Goal: Task Accomplishment & Management: Use online tool/utility

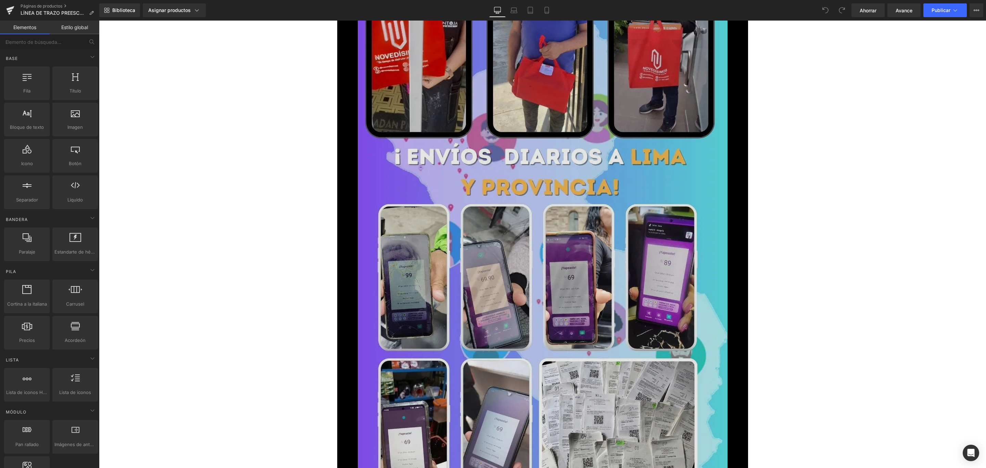
scroll to position [4539, 0]
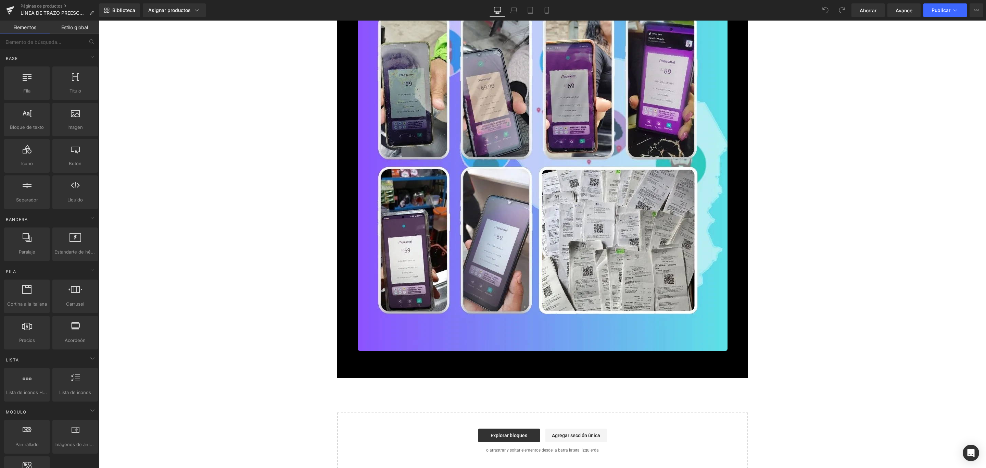
click at [484, 371] on div "Añadir a la cesta (P) Botón del carrito" at bounding box center [543, 369] width 394 height 17
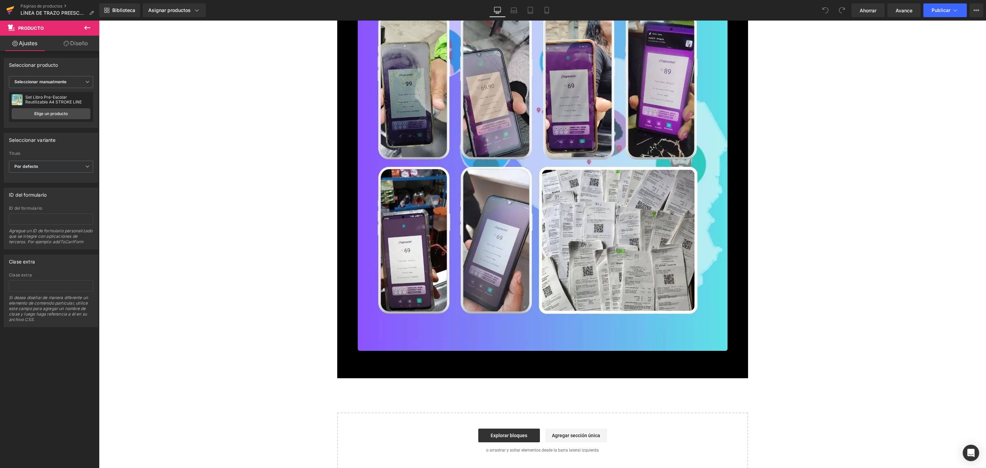
click at [7, 13] on icon at bounding box center [10, 10] width 8 height 17
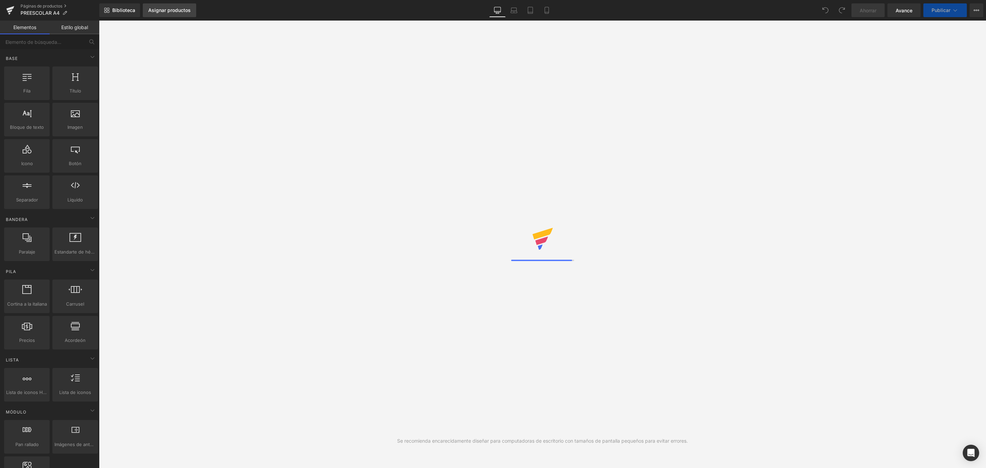
click at [176, 11] on font "Asignar productos" at bounding box center [169, 10] width 42 height 6
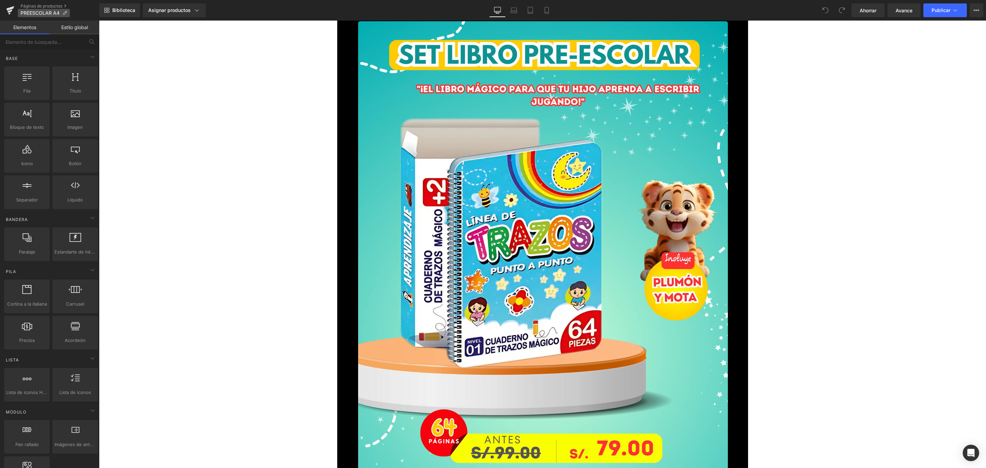
click at [65, 13] on icon at bounding box center [64, 13] width 5 height 5
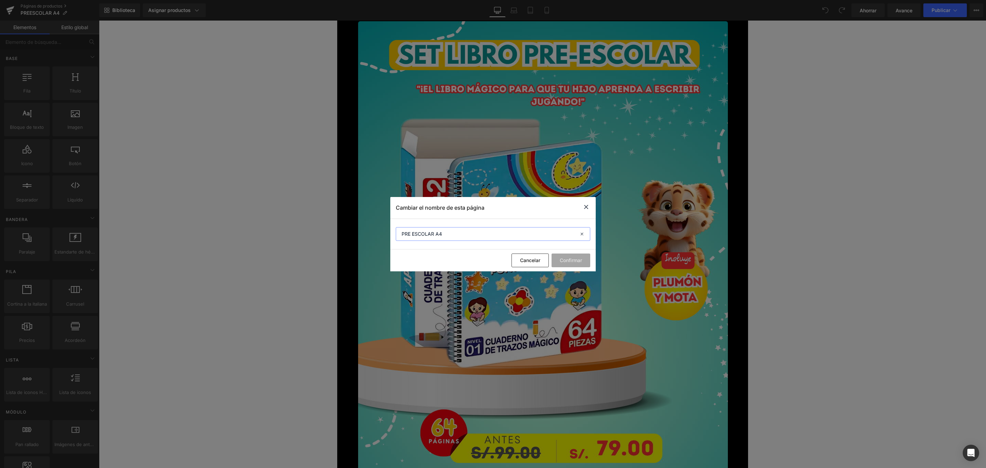
click at [463, 233] on input "PRE ESCOLAR A4" at bounding box center [493, 234] width 194 height 14
type input "o"
type input "p"
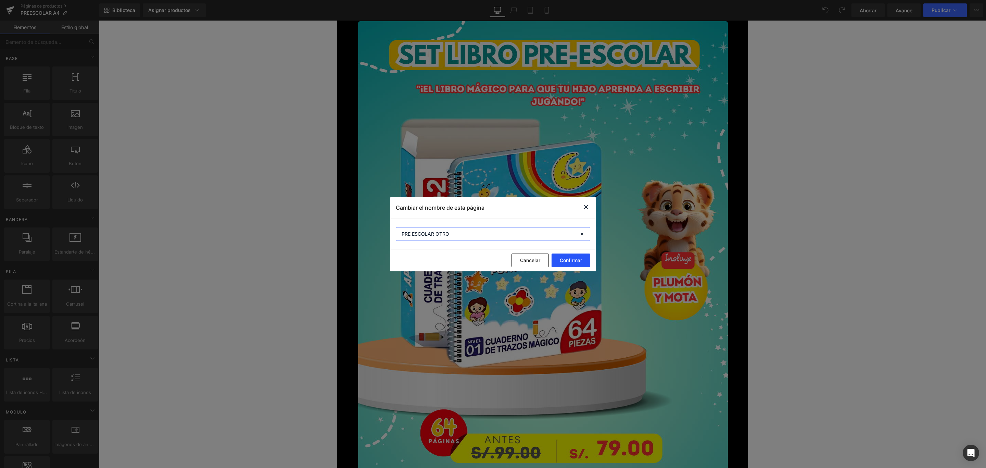
type input "PRE ESCOLAR OTRO"
click at [580, 261] on font "Confirmar" at bounding box center [571, 260] width 22 height 6
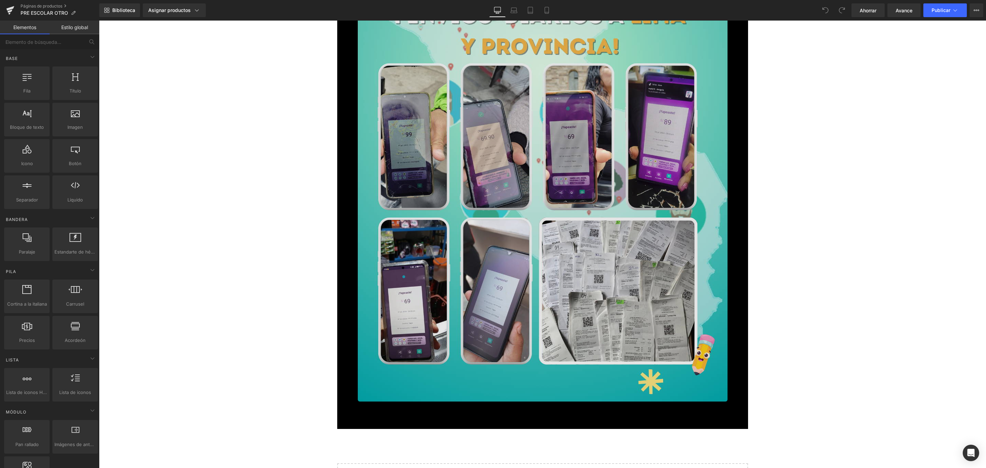
scroll to position [4539, 0]
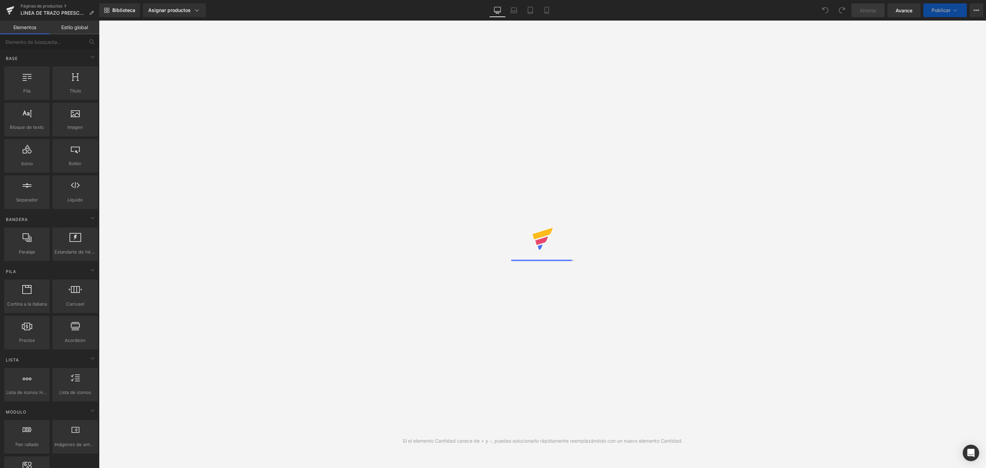
click at [13, 9] on icon at bounding box center [10, 10] width 8 height 17
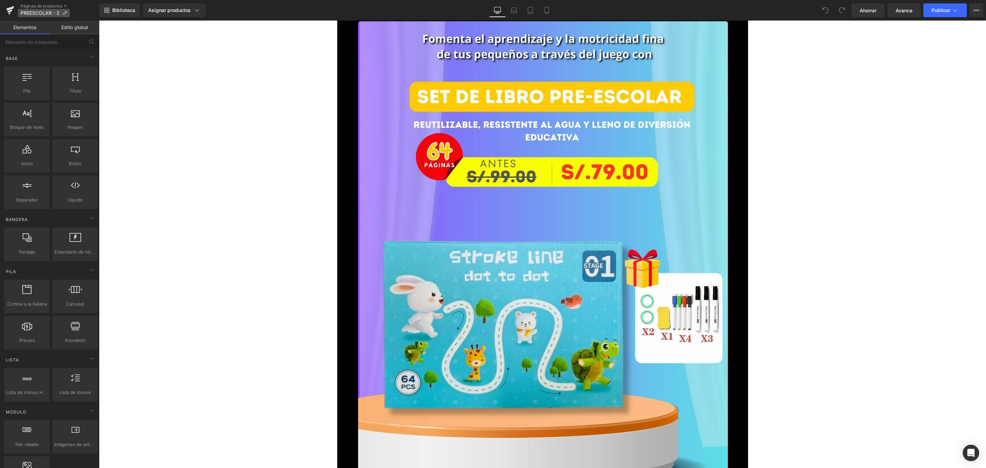
click at [64, 11] on icon at bounding box center [64, 13] width 5 height 5
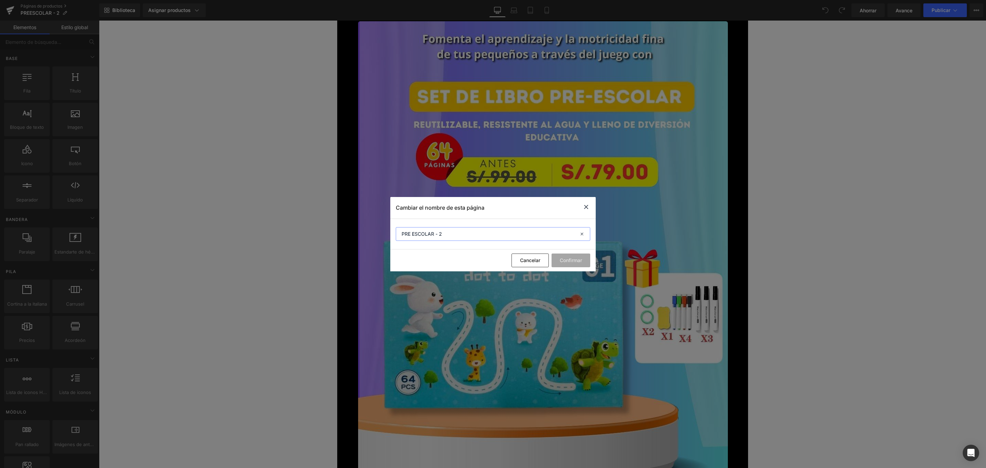
click at [437, 231] on input "PRE ESCOLAR - 2" at bounding box center [493, 234] width 194 height 14
drag, startPoint x: 438, startPoint y: 231, endPoint x: 471, endPoint y: 232, distance: 33.2
click at [471, 232] on input "PRE ESCOLAR - 2" at bounding box center [493, 234] width 194 height 14
type input "PRE ESCOLAR - A5 anterio pequeño"
click at [566, 262] on font "Confirmar" at bounding box center [571, 260] width 22 height 6
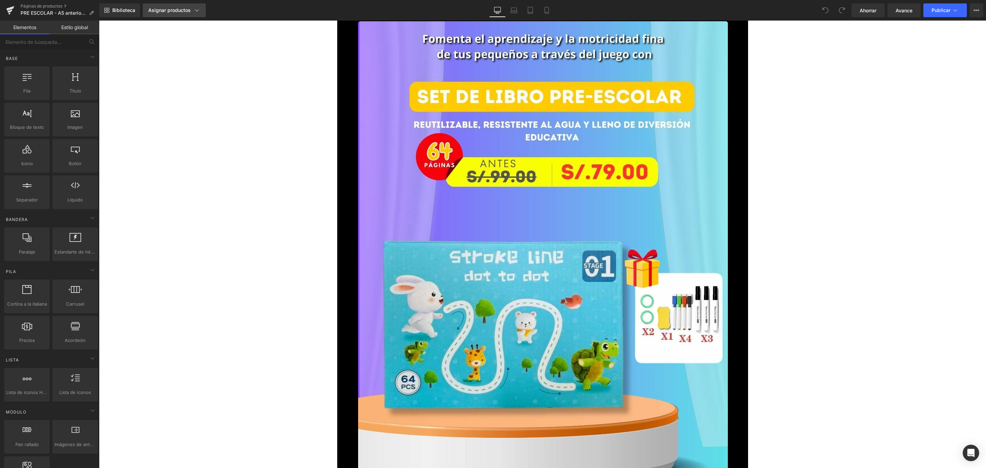
click at [175, 9] on font "Asignar productos" at bounding box center [169, 10] width 42 height 6
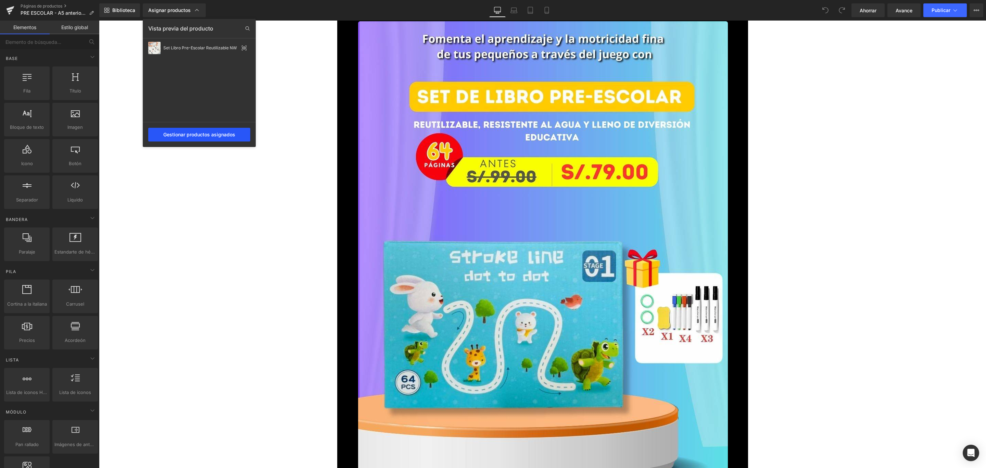
click at [192, 134] on font "Gestionar productos asignados" at bounding box center [199, 134] width 72 height 6
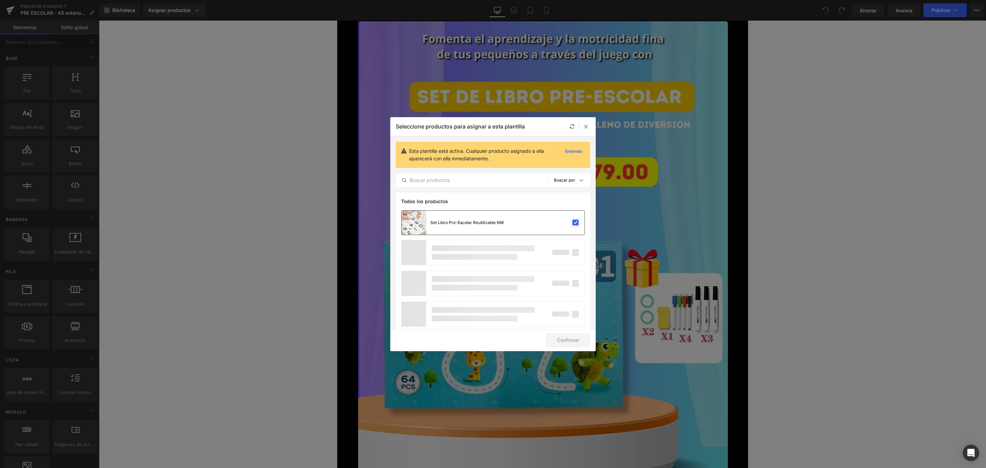
click at [576, 222] on label at bounding box center [575, 222] width 6 height 6
click at [576, 223] on input "checkbox" at bounding box center [576, 223] width 0 height 0
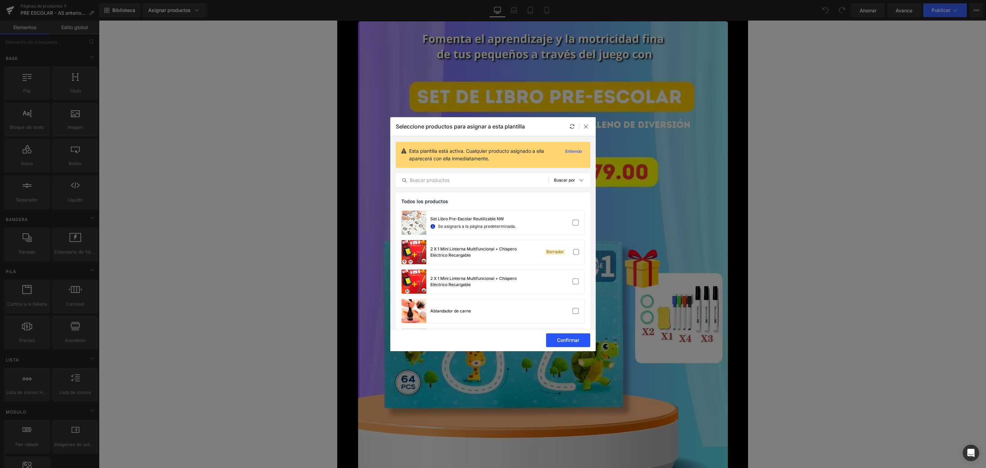
click at [570, 341] on font "Confirmar" at bounding box center [568, 340] width 22 height 6
click at [589, 125] on img at bounding box center [543, 349] width 370 height 657
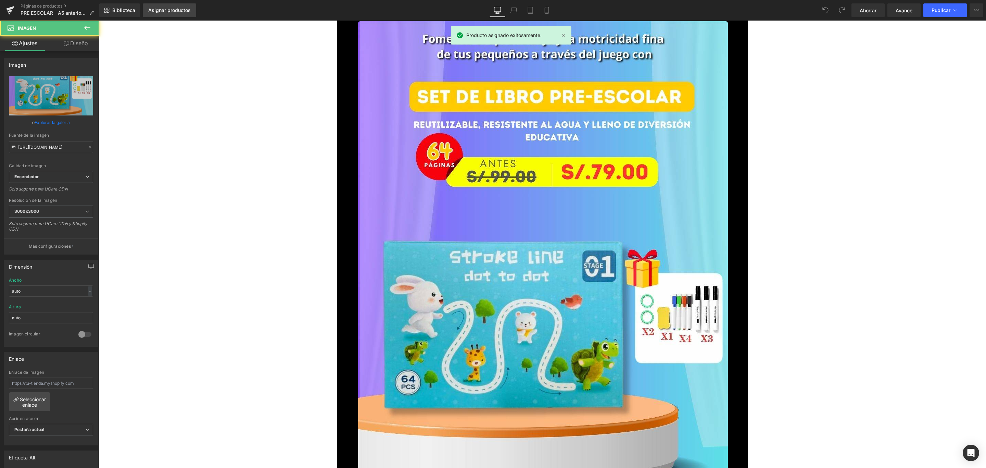
click at [161, 10] on font "Asignar productos" at bounding box center [169, 10] width 42 height 6
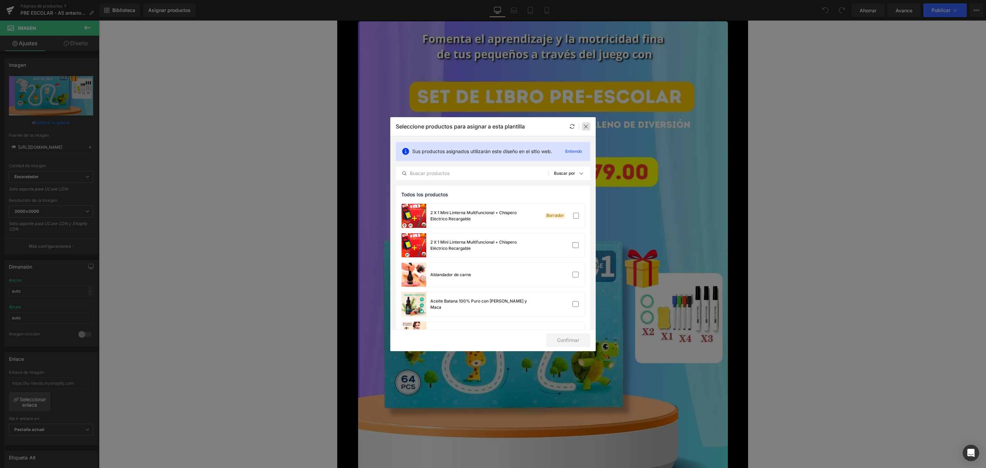
click at [587, 129] on div at bounding box center [586, 126] width 8 height 8
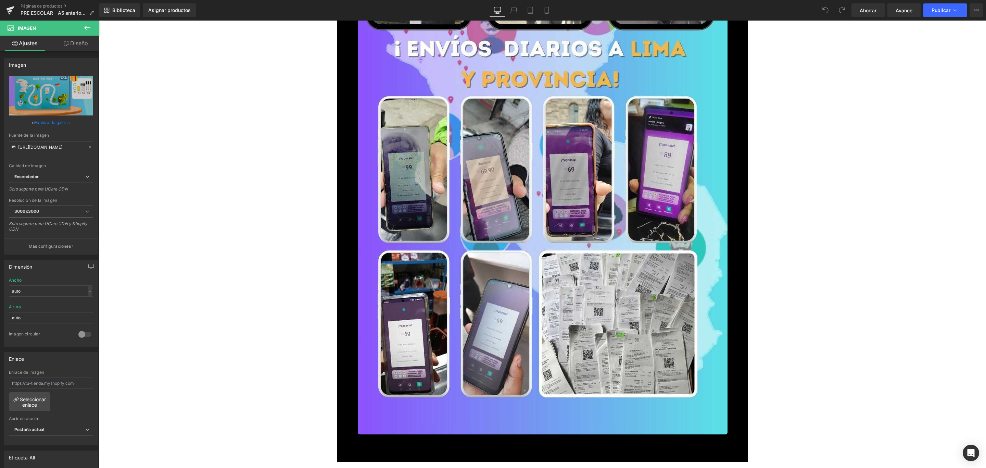
scroll to position [4539, 0]
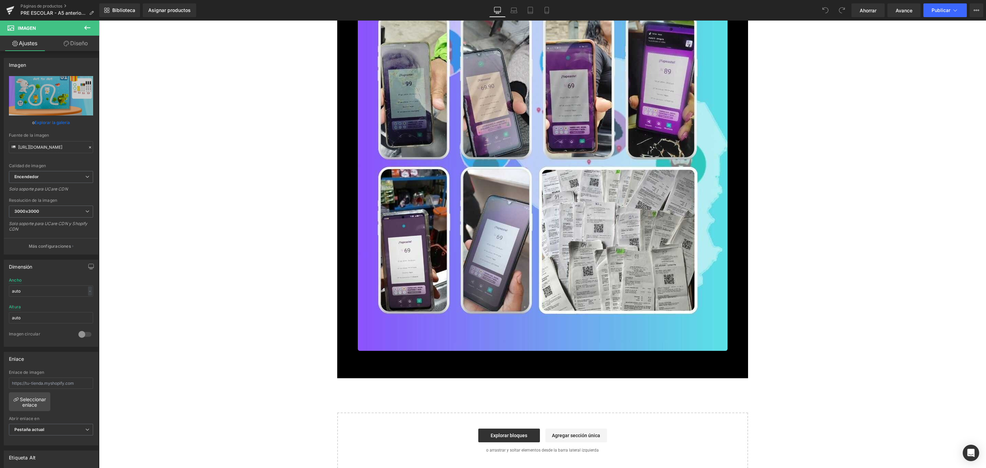
click at [546, 365] on div "Añadir a la cesta (P) Botón del carrito" at bounding box center [543, 369] width 394 height 17
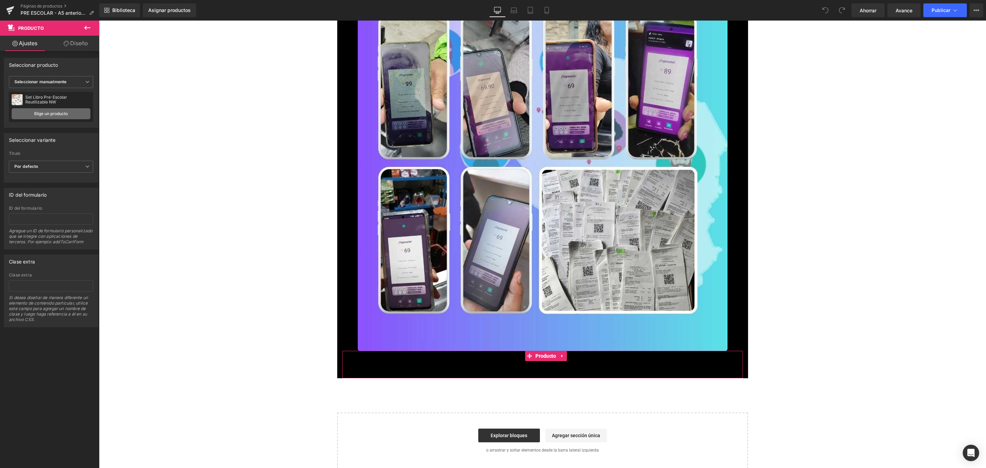
click at [60, 112] on font "Elige un producto" at bounding box center [51, 113] width 34 height 5
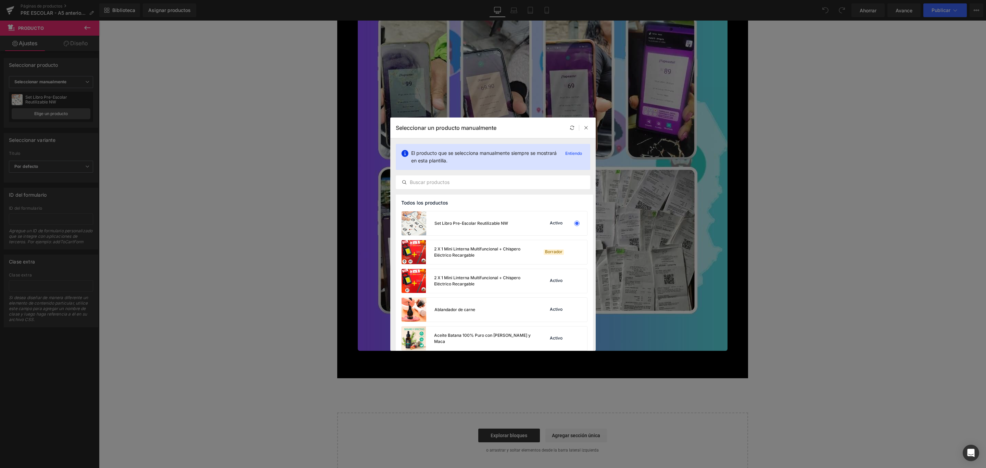
click at [588, 132] on div "Seleccionar un producto manualmente" at bounding box center [492, 127] width 205 height 21
click at [586, 125] on icon at bounding box center [586, 127] width 5 height 5
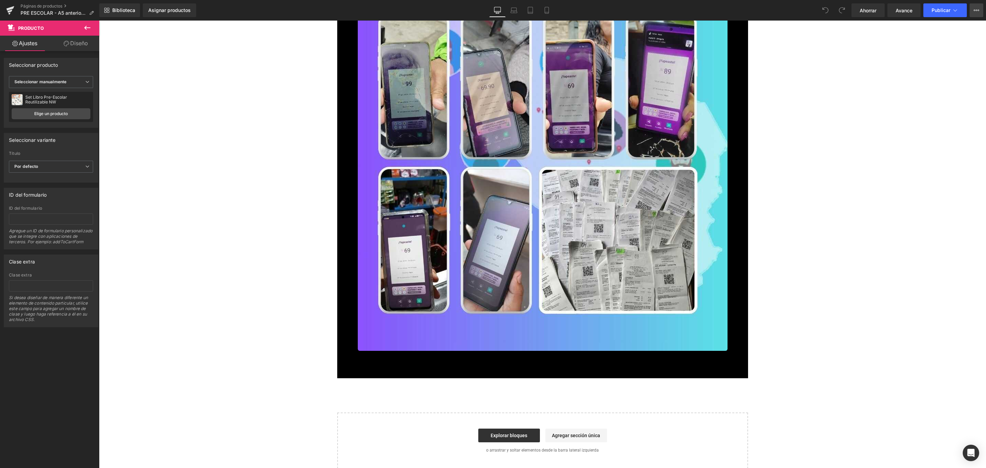
click at [980, 14] on button "Ver página en vivo Ver con plantilla actual Guardar plantilla en la biblioteca …" at bounding box center [977, 10] width 14 height 14
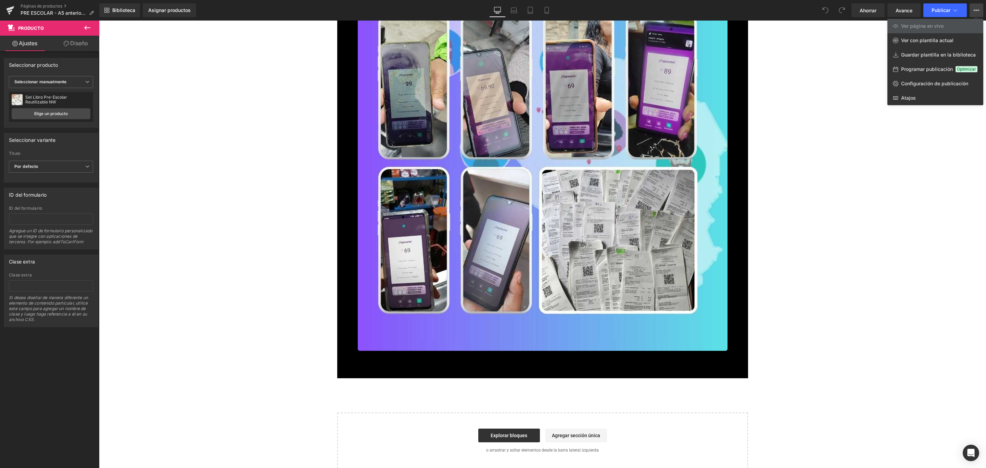
click at [893, 213] on div at bounding box center [542, 244] width 887 height 447
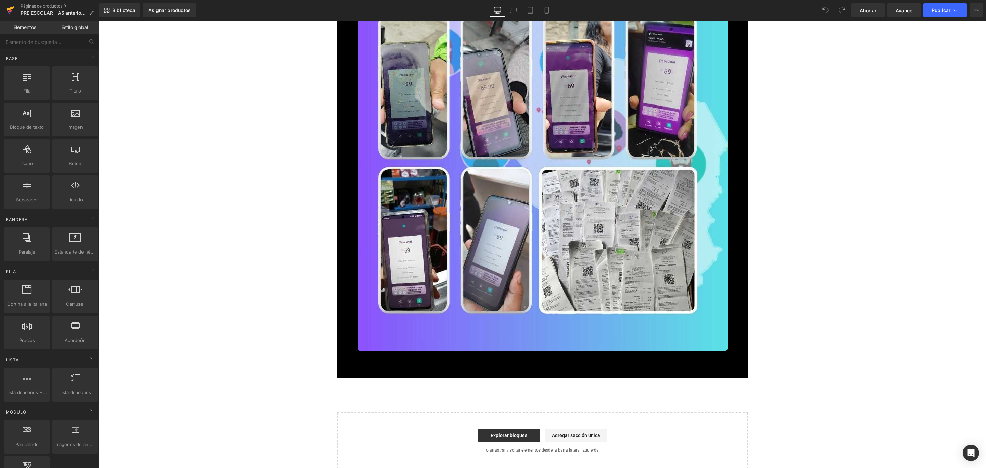
click at [11, 9] on icon at bounding box center [11, 8] width 8 height 4
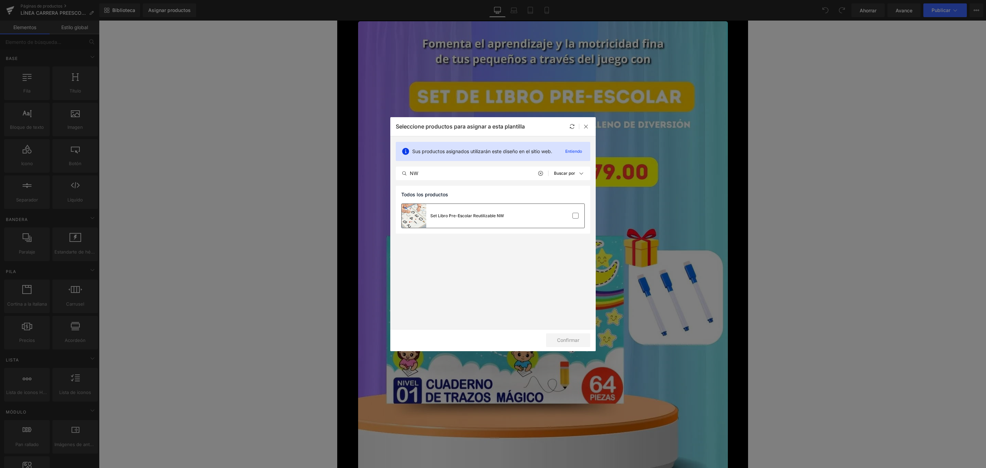
click at [527, 218] on div "Set Libro Pre-Escolar Reutilizable NW" at bounding box center [493, 216] width 183 height 24
click at [567, 342] on font "Confirmar" at bounding box center [568, 340] width 22 height 6
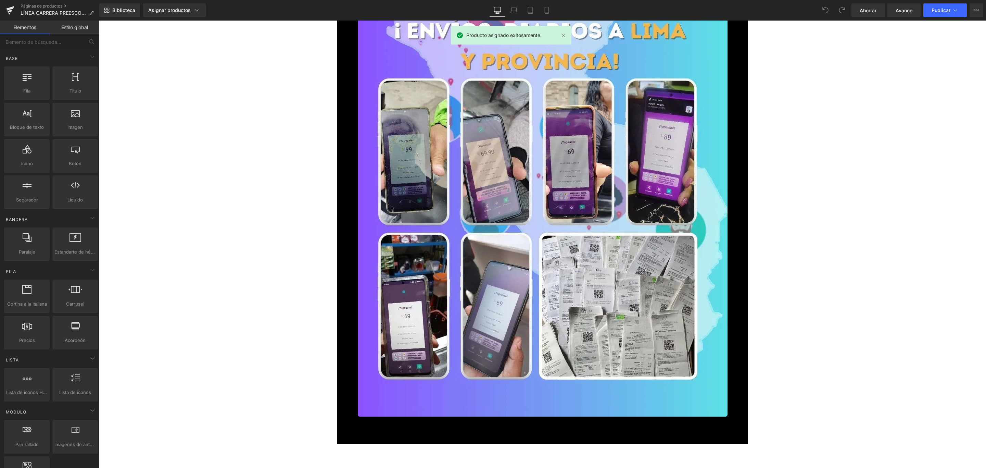
scroll to position [4539, 0]
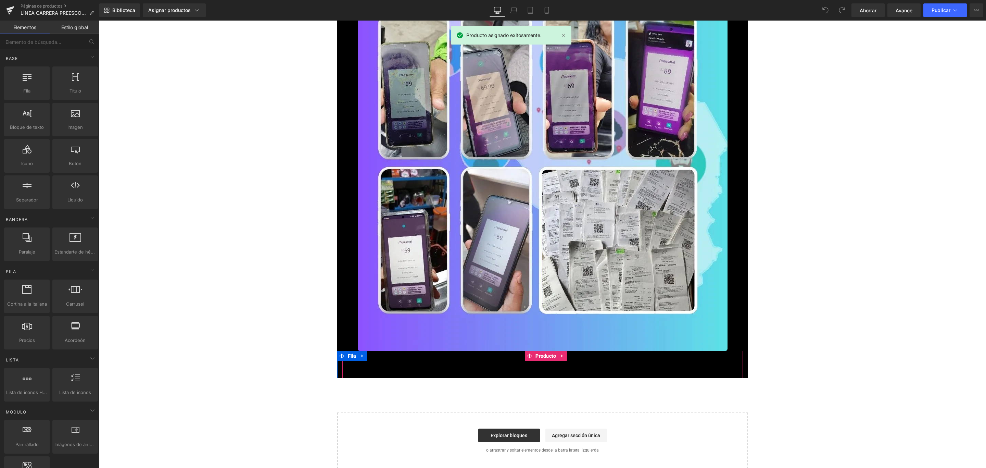
click at [527, 372] on div "Añadir a la cesta (P) Botón del carrito" at bounding box center [543, 369] width 394 height 17
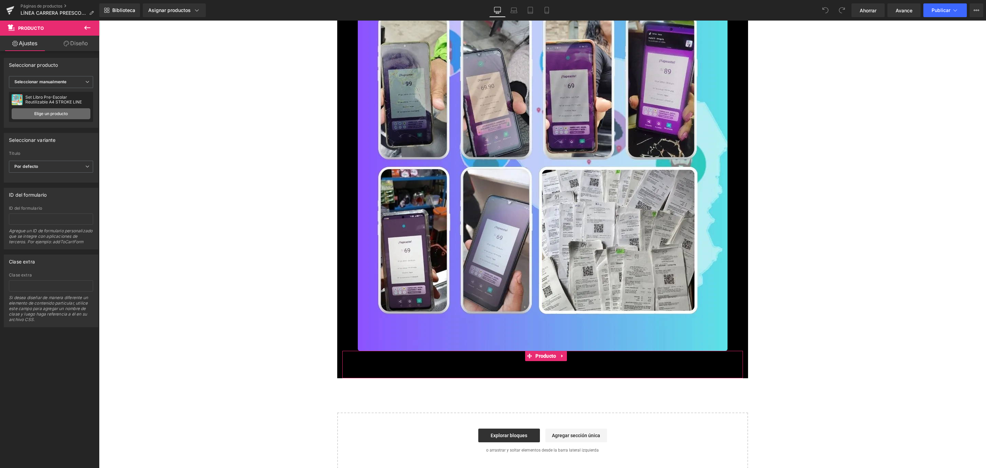
click at [60, 109] on link "Elige un producto" at bounding box center [51, 113] width 79 height 11
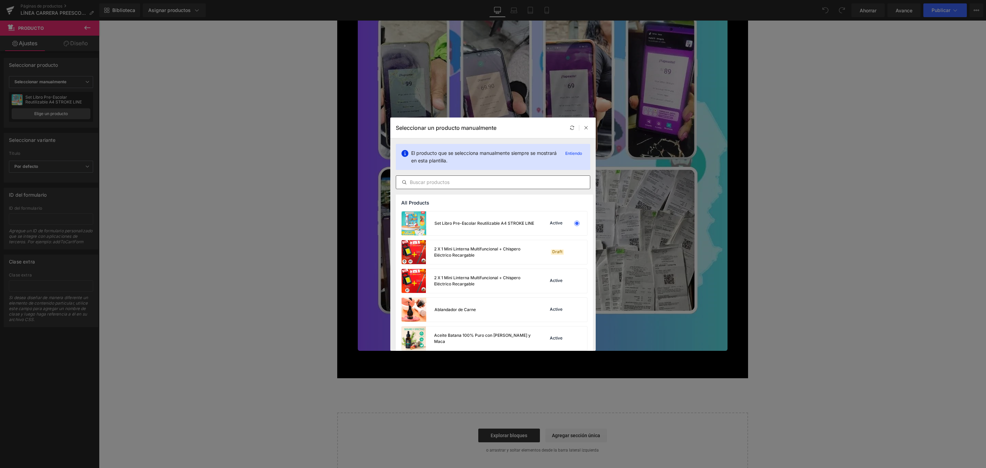
click at [471, 185] on input "text" at bounding box center [493, 182] width 194 height 8
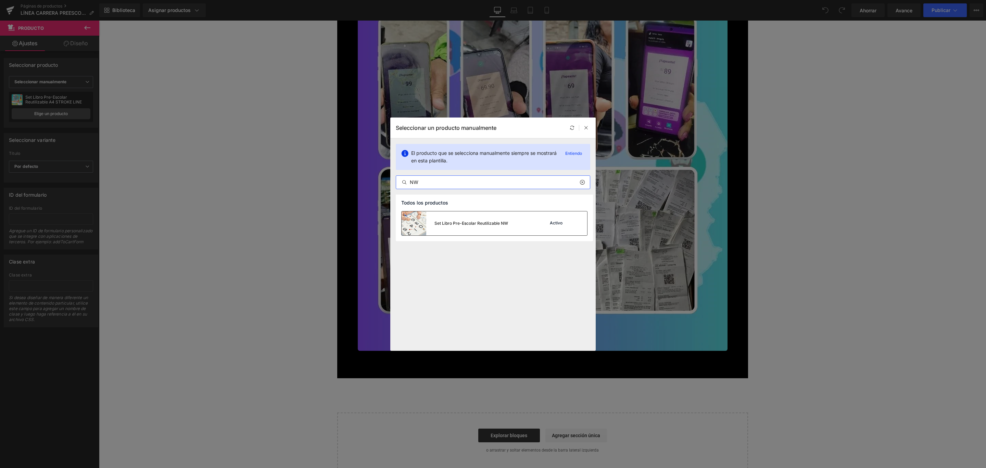
type input "NW"
click at [579, 225] on div at bounding box center [577, 223] width 10 height 10
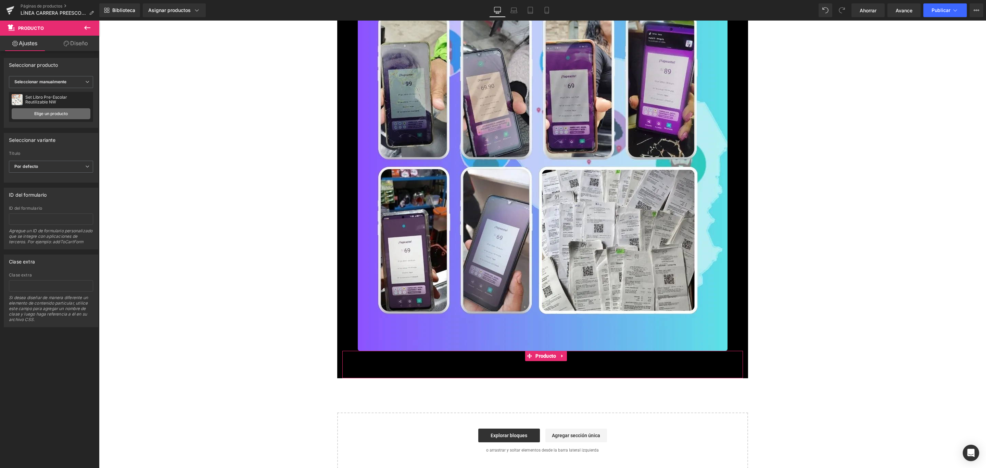
click at [61, 115] on font "Elige un producto" at bounding box center [51, 113] width 34 height 5
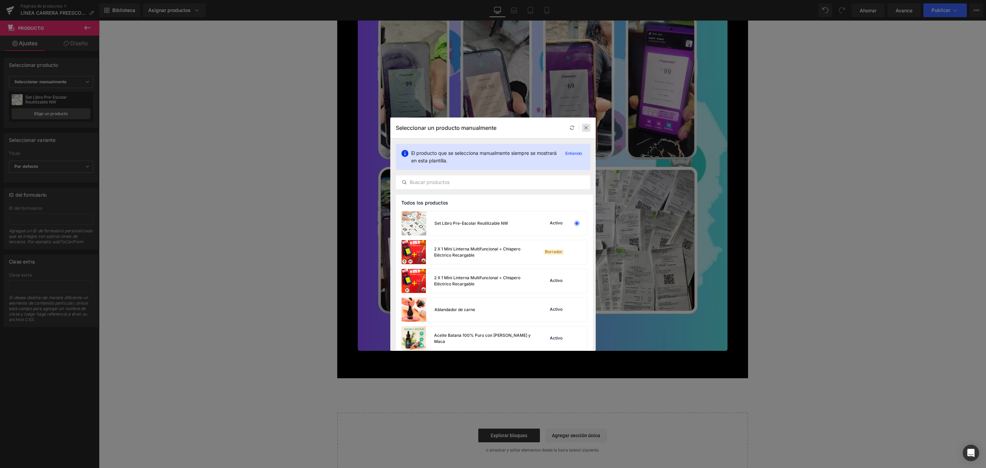
click at [584, 128] on icon at bounding box center [586, 127] width 5 height 5
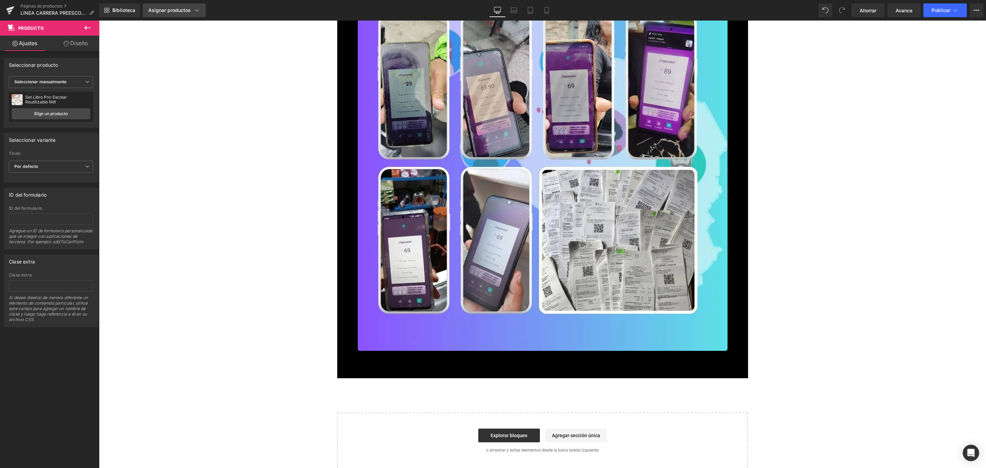
click at [177, 7] on font "Asignar productos" at bounding box center [169, 10] width 42 height 6
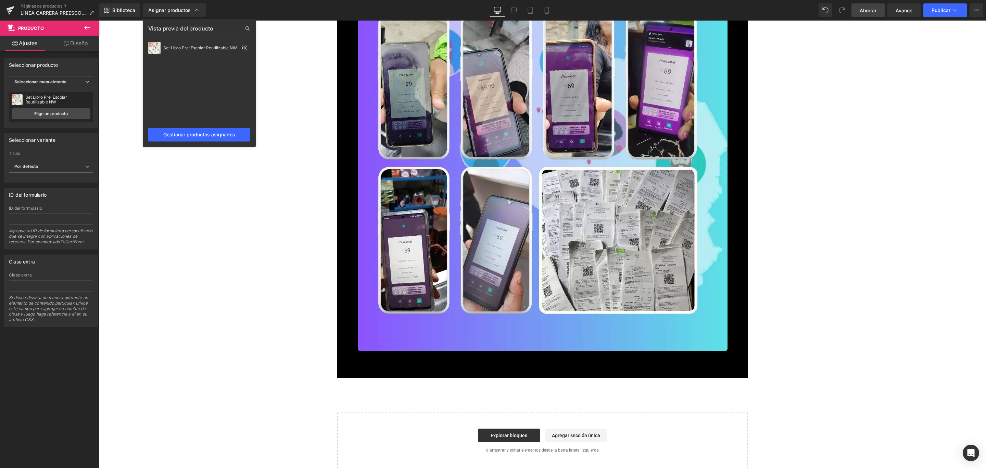
click at [860, 8] on font "Ahorrar" at bounding box center [868, 11] width 17 height 6
click at [949, 5] on button "Publicar" at bounding box center [944, 10] width 43 height 14
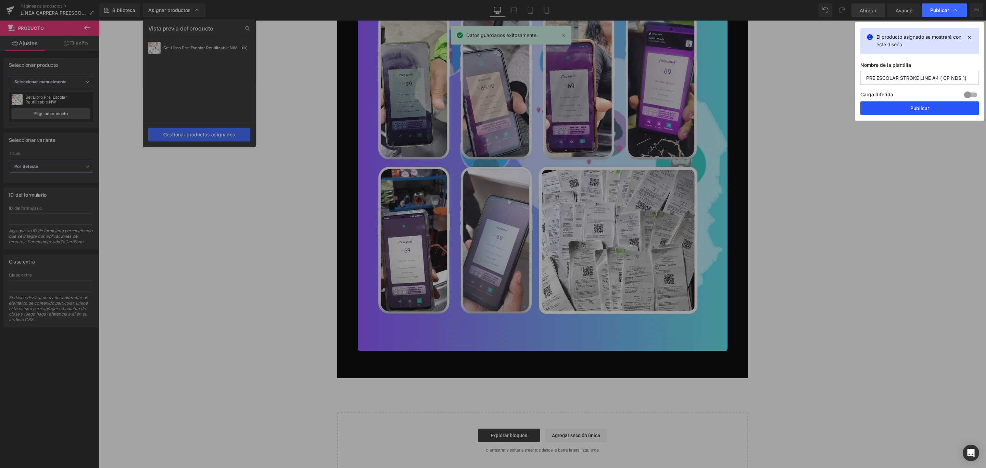
click at [909, 108] on button "Publicar" at bounding box center [919, 108] width 118 height 14
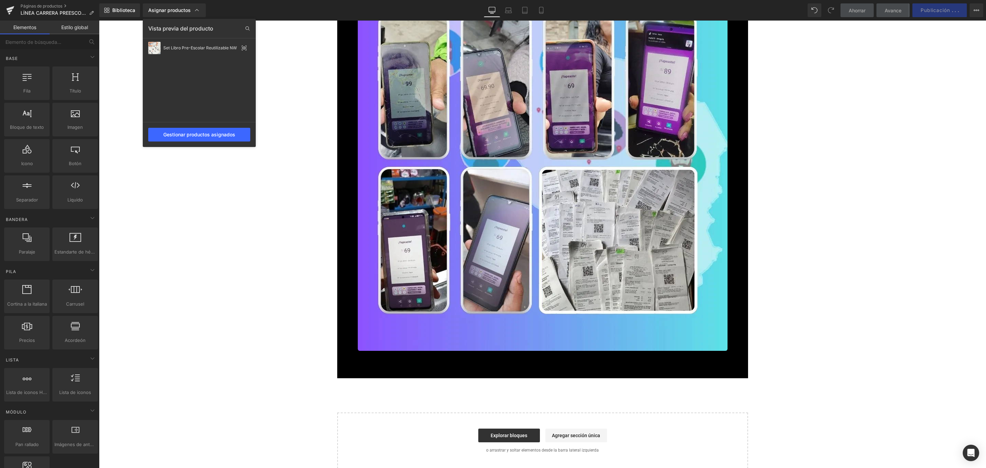
drag, startPoint x: 983, startPoint y: 440, endPoint x: 976, endPoint y: 365, distance: 75.0
click at [976, 365] on div at bounding box center [542, 244] width 887 height 447
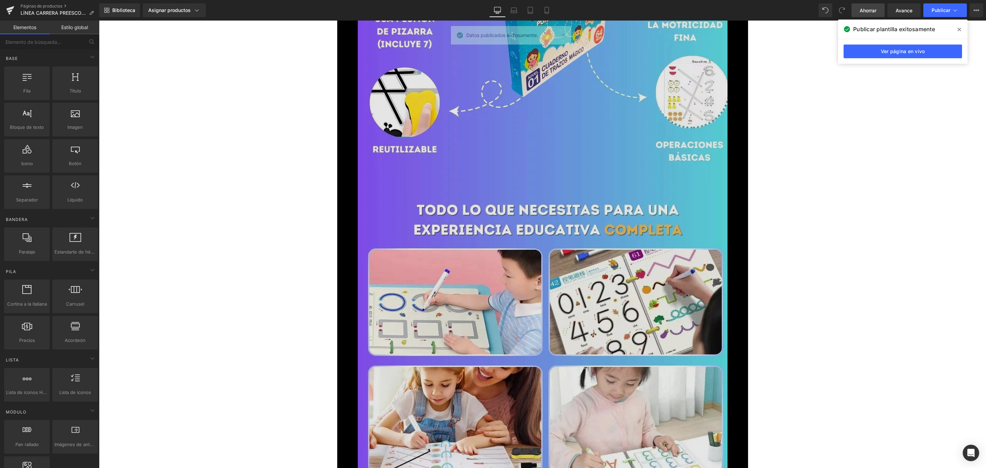
scroll to position [1458, 0]
